Goal: Task Accomplishment & Management: Manage account settings

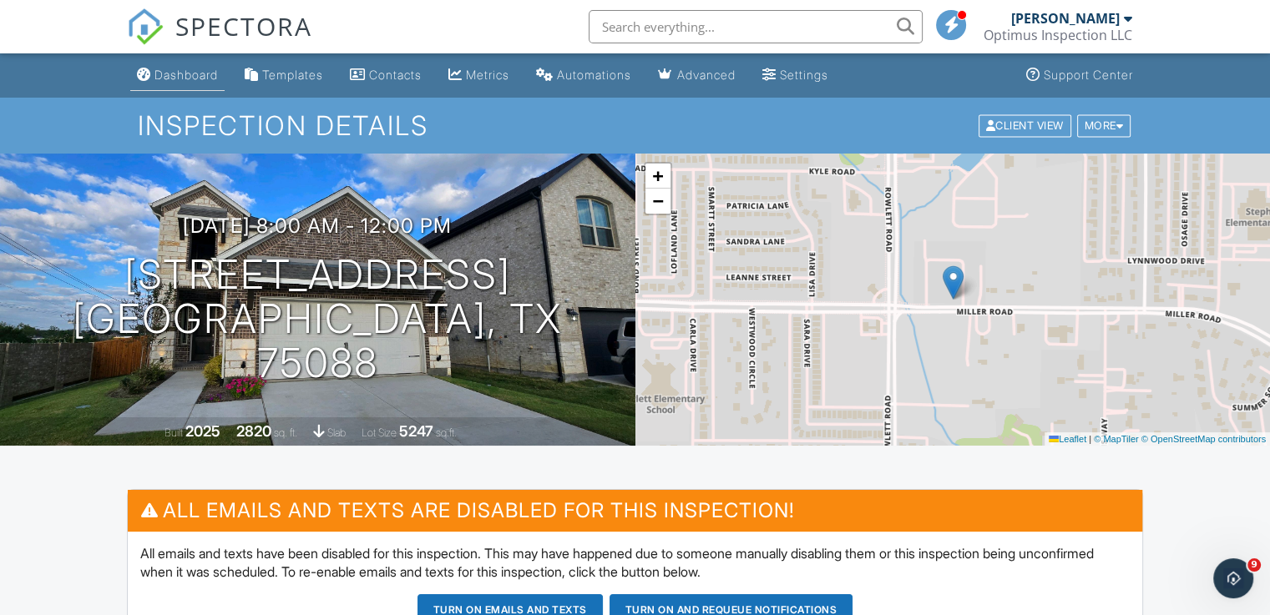
click at [200, 73] on div "Dashboard" at bounding box center [185, 75] width 63 height 14
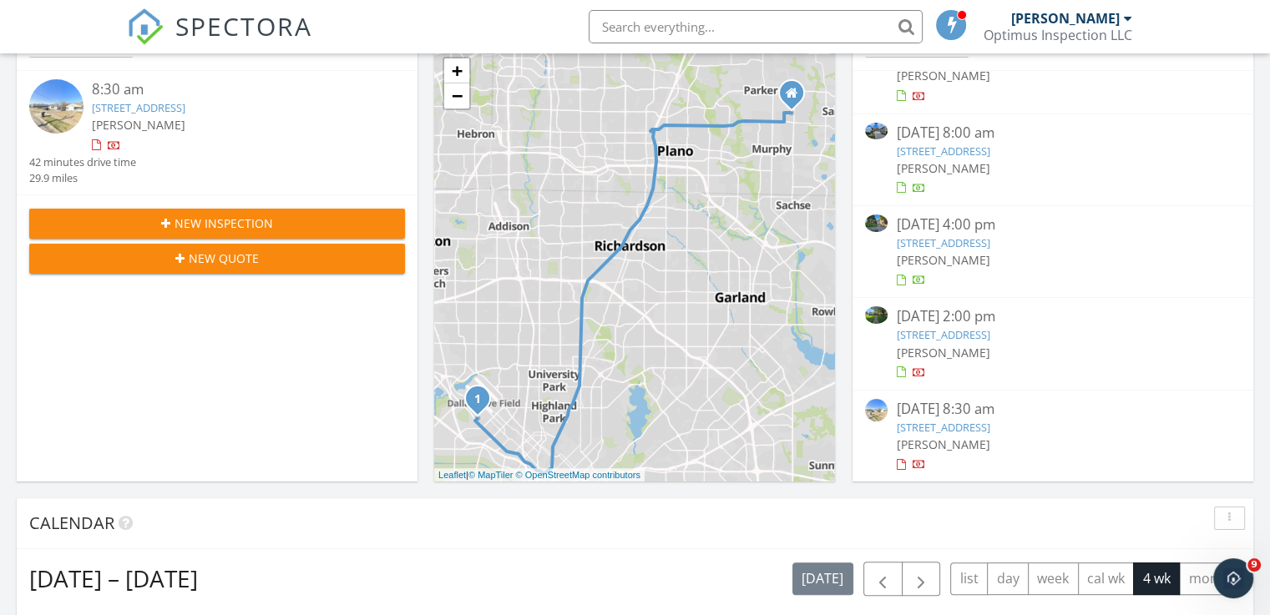
scroll to position [251, 0]
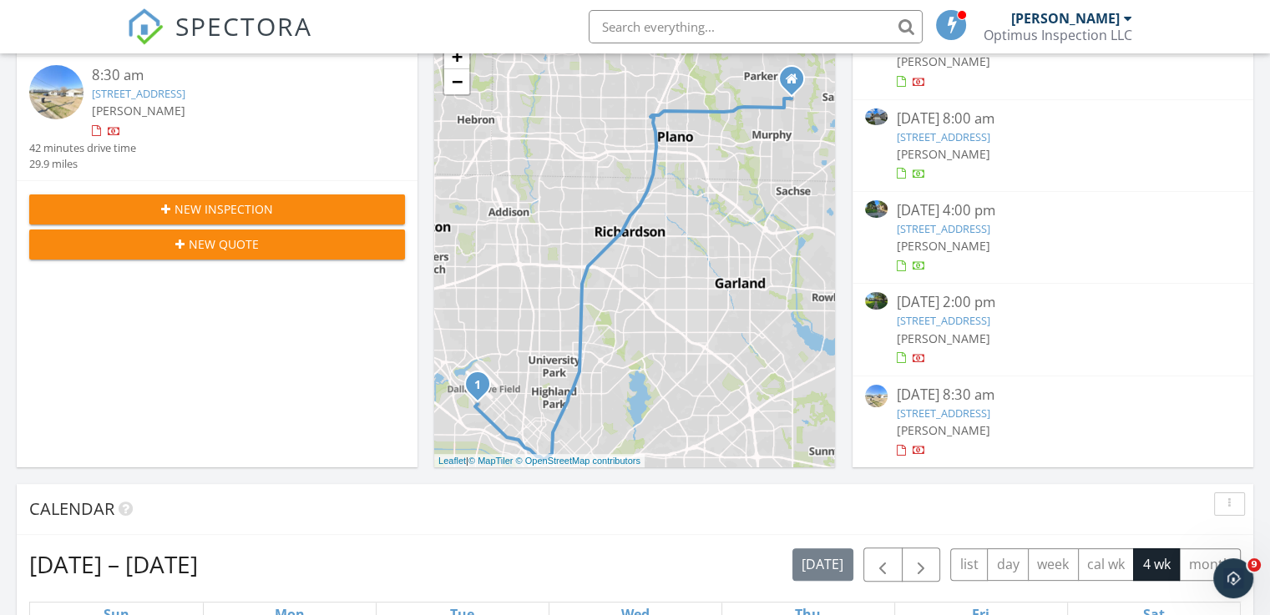
click at [990, 410] on link "7305 Flyers Wy, Dallas, TX 75235" at bounding box center [943, 413] width 94 height 15
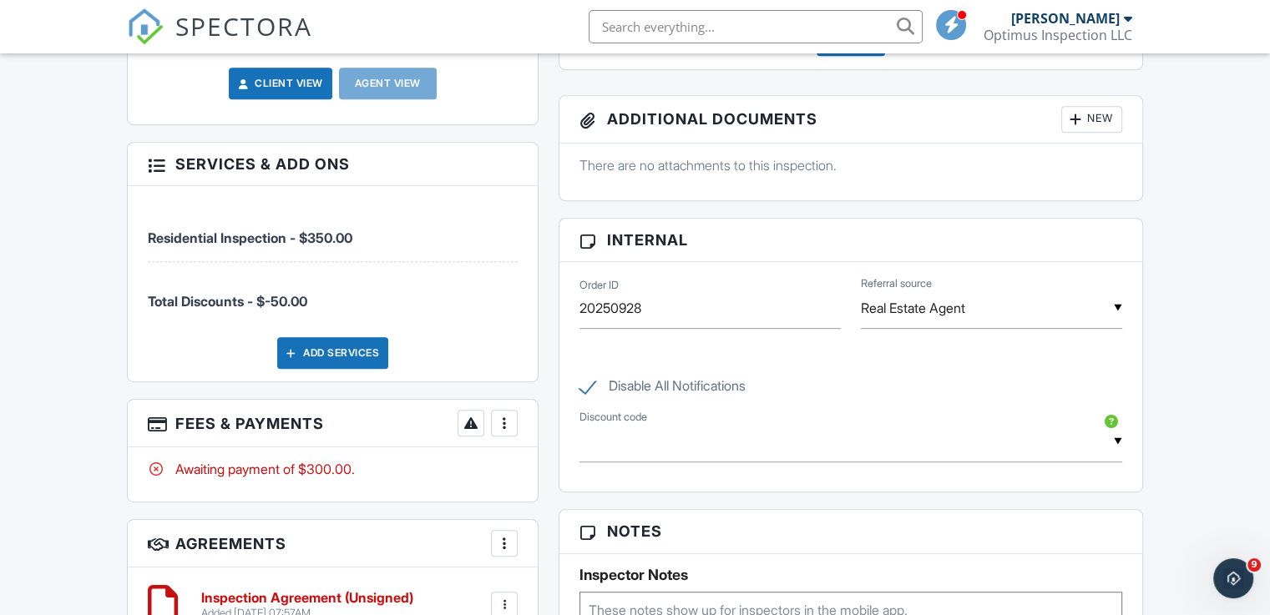
scroll to position [812, 0]
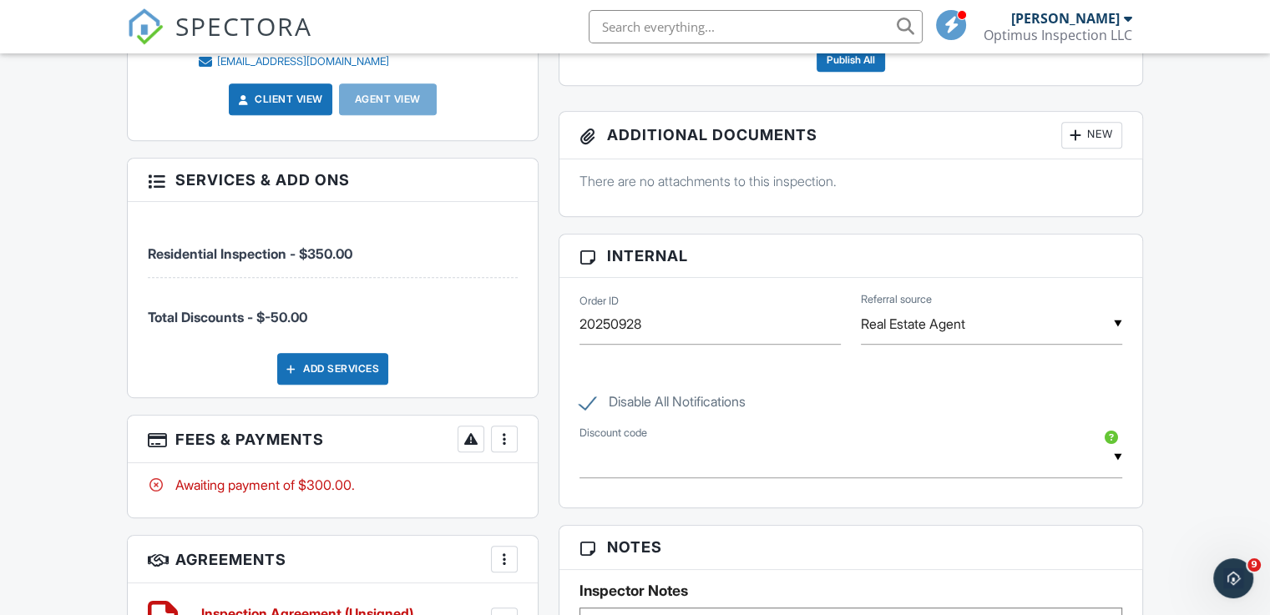
click at [1176, 452] on div "Dashboard Templates Contacts Metrics Automations Advanced Settings Support Cent…" at bounding box center [635, 371] width 1270 height 2259
click at [1184, 434] on div "Dashboard Templates Contacts Metrics Automations Advanced Settings Support Cent…" at bounding box center [635, 371] width 1270 height 2259
click at [514, 440] on div "More" at bounding box center [504, 439] width 27 height 27
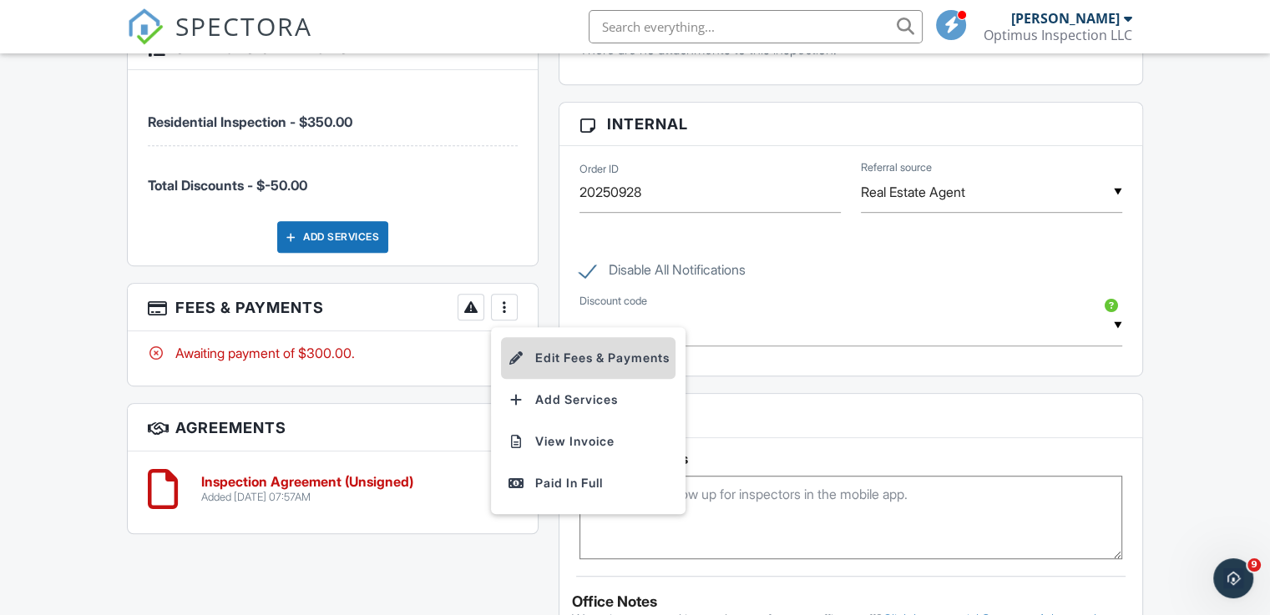
scroll to position [979, 0]
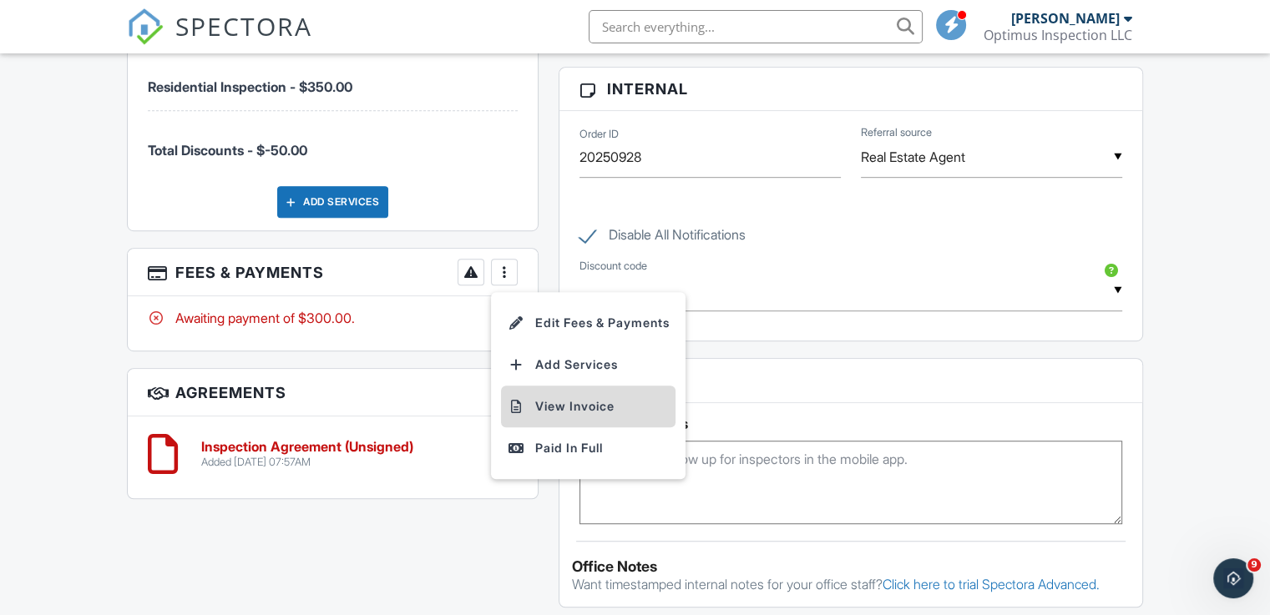
click at [578, 398] on li "View Invoice" at bounding box center [588, 407] width 175 height 42
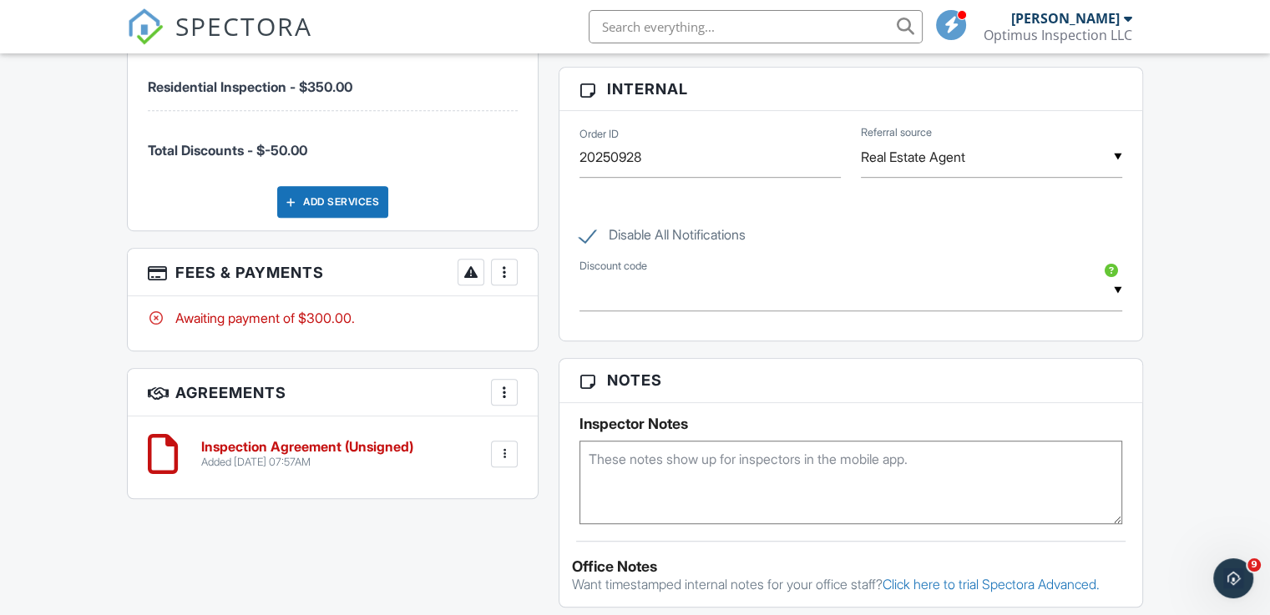
click at [45, 311] on div "Dashboard Templates Contacts Metrics Automations Advanced Settings Support Cent…" at bounding box center [635, 204] width 1270 height 2259
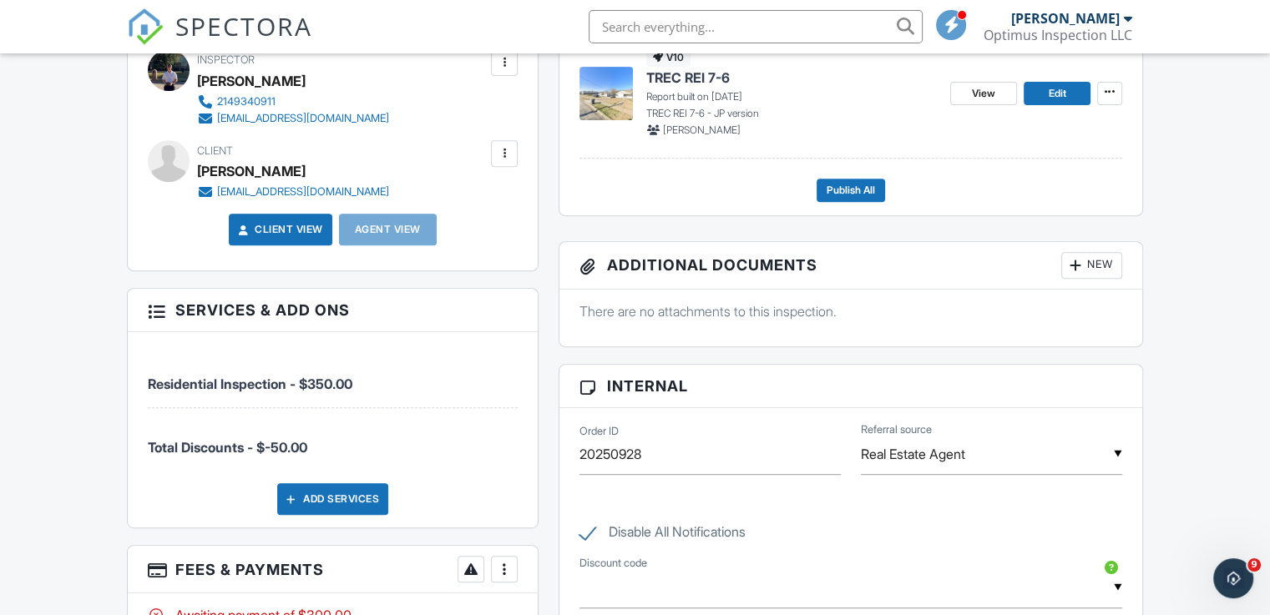
scroll to position [645, 0]
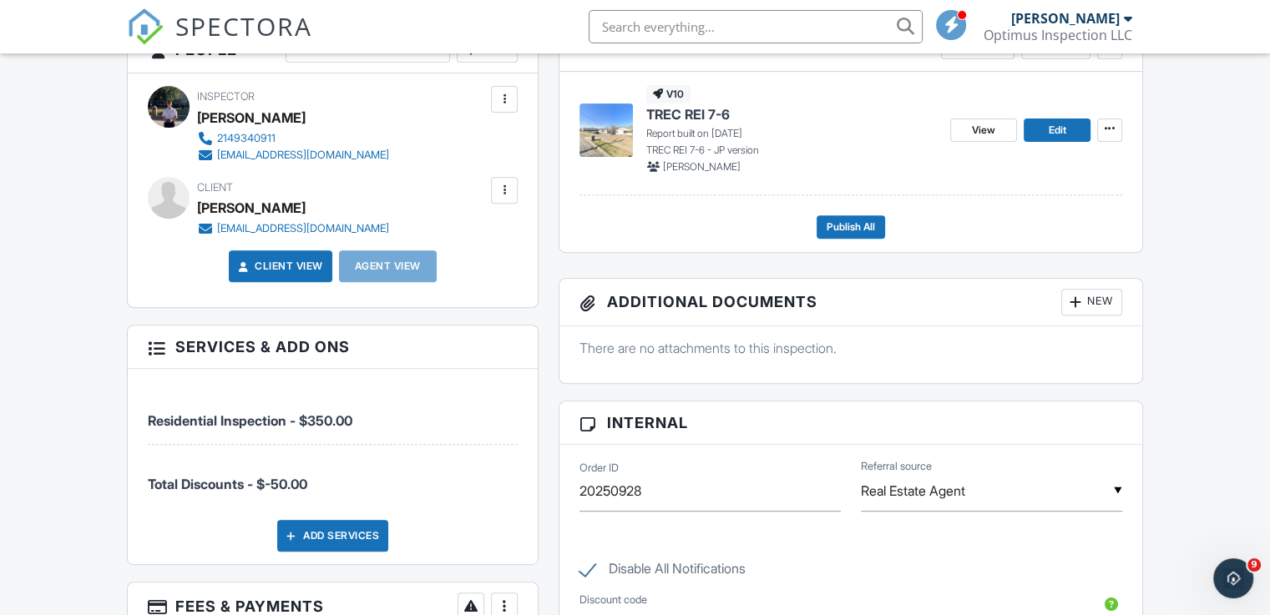
click at [1184, 301] on div "Dashboard Templates Contacts Metrics Automations Advanced Settings Support Cent…" at bounding box center [635, 538] width 1270 height 2259
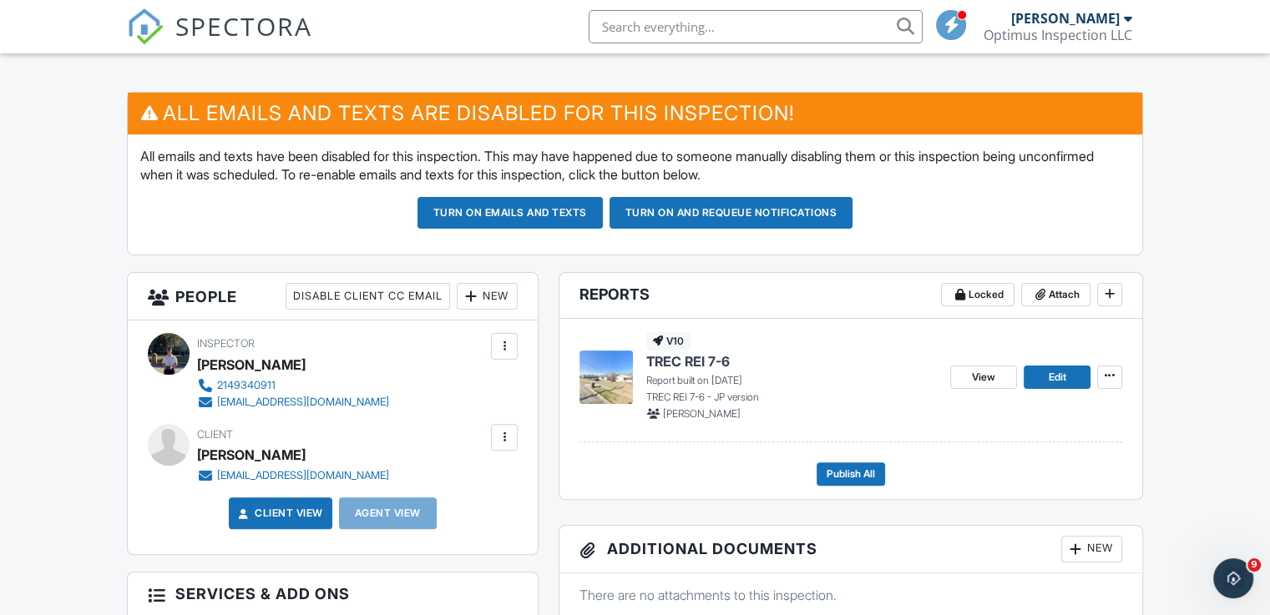
scroll to position [501, 0]
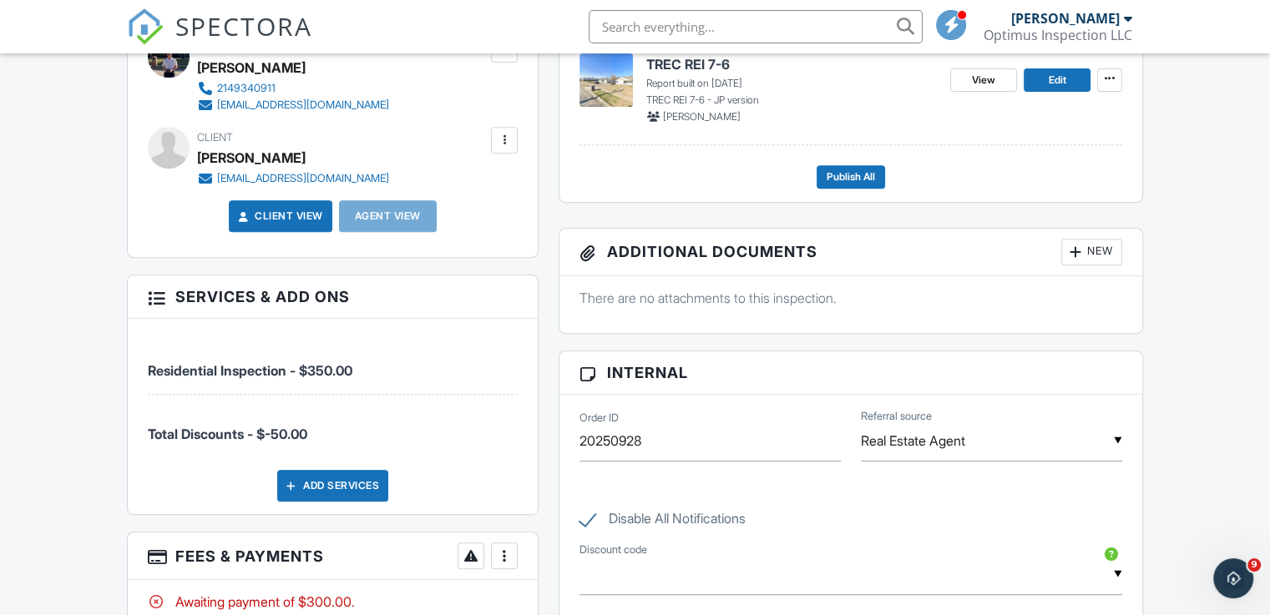
scroll to position [585, 0]
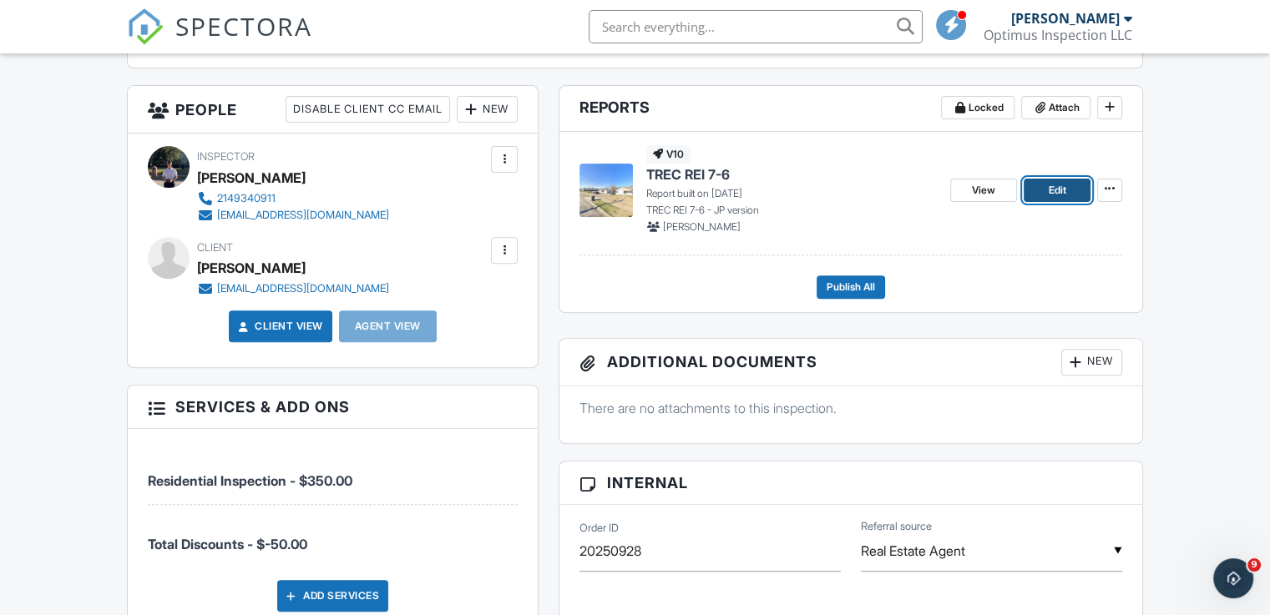
click at [1054, 194] on span "Edit" at bounding box center [1057, 190] width 18 height 17
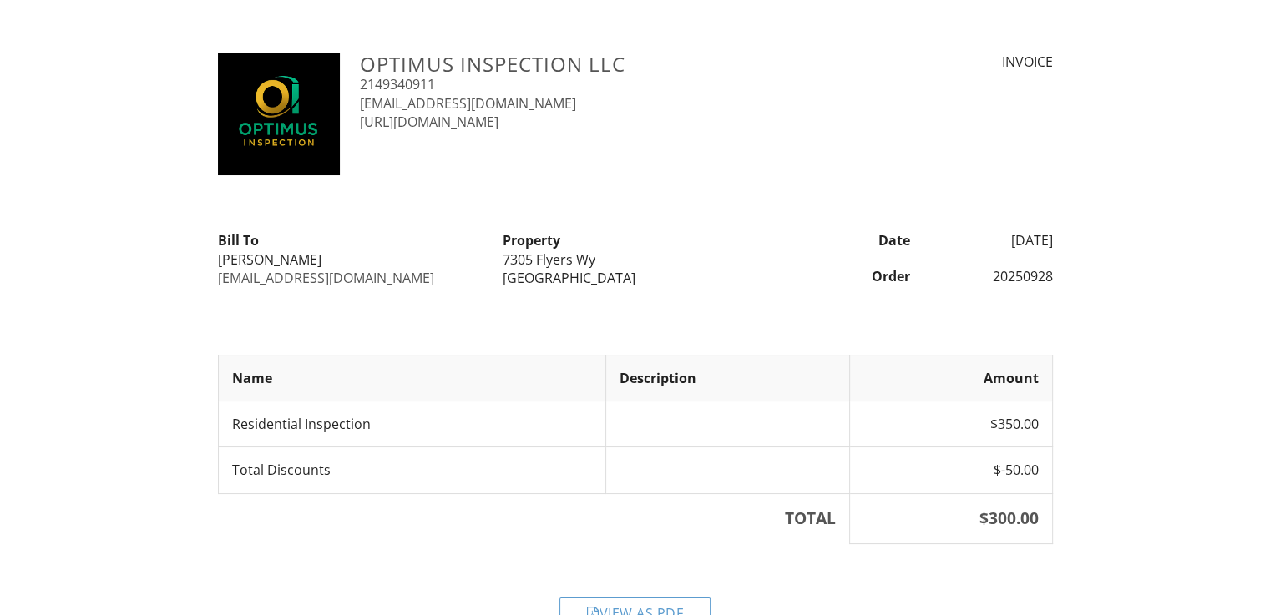
scroll to position [41, 0]
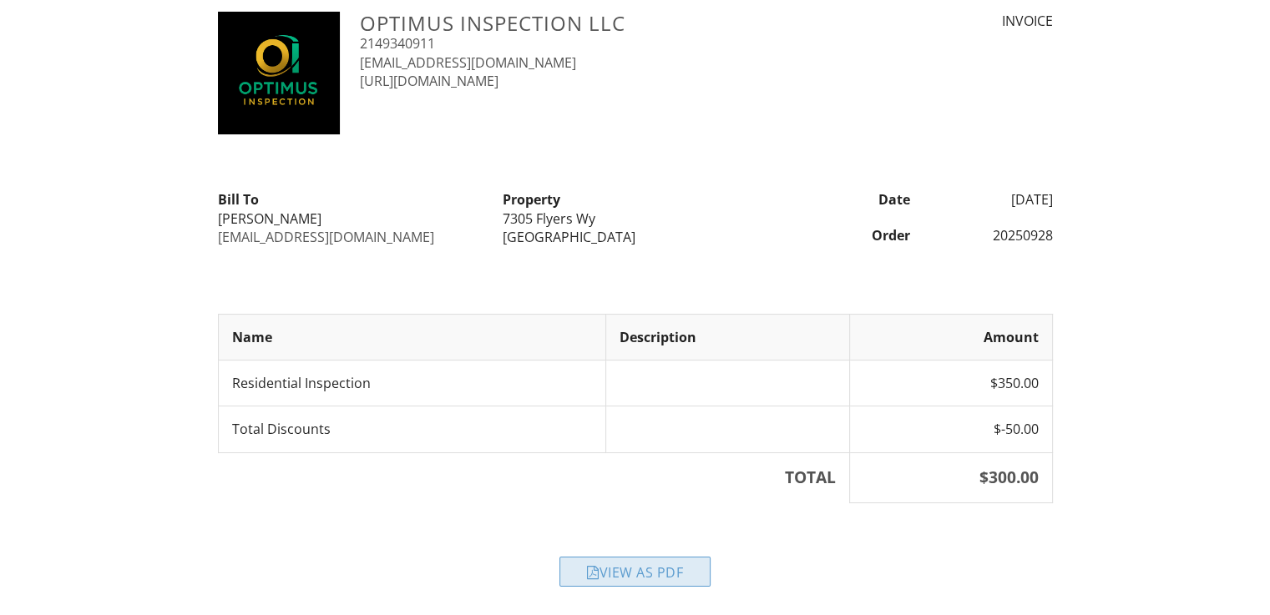
click at [655, 567] on div "View as PDF" at bounding box center [635, 572] width 151 height 30
